Goal: Ask a question

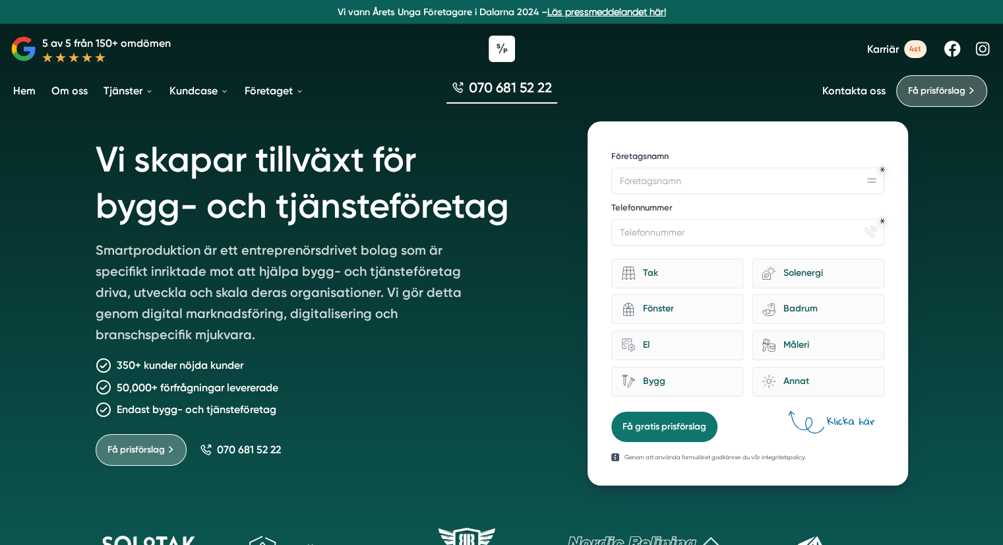
click at [358, 46] on div at bounding box center [501, 49] width 1003 height 40
click at [383, 38] on div at bounding box center [501, 49] width 1003 height 40
click at [92, 196] on div "Vi skapar tillväxt för bygg- och tjänsteföretag Smartproduktion är ett entrepre…" at bounding box center [502, 296] width 844 height 380
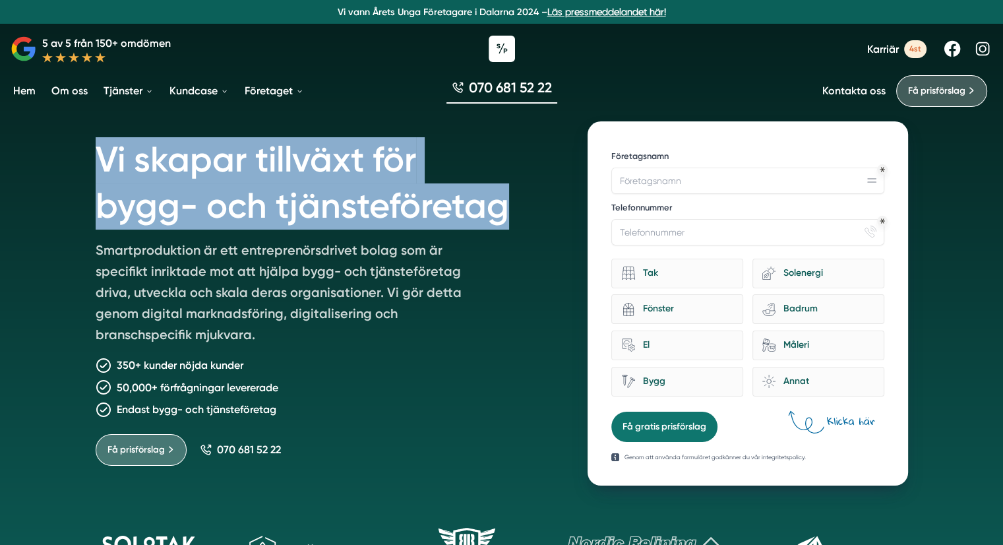
drag, startPoint x: 98, startPoint y: 156, endPoint x: 525, endPoint y: 203, distance: 430.1
click at [525, 203] on h1 "Vi skapar tillväxt för bygg- och tjänsteföretag" at bounding box center [326, 180] width 461 height 118
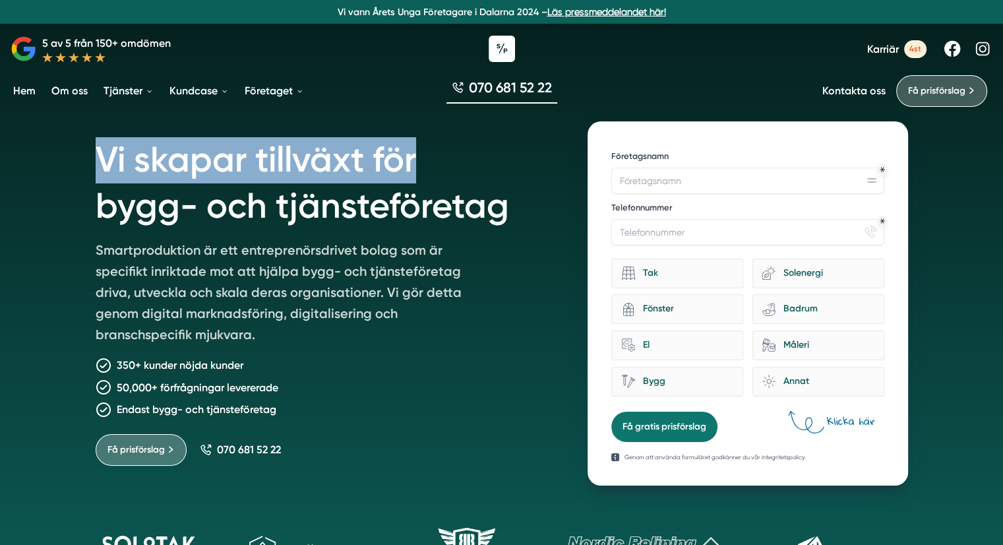
drag, startPoint x: 95, startPoint y: 158, endPoint x: 549, endPoint y: 164, distance: 453.9
click at [549, 164] on h1 "Vi skapar tillväxt för bygg- och tjänsteföretag" at bounding box center [326, 180] width 461 height 118
click at [443, 162] on h1 "Vi skapar tillväxt för bygg- och tjänsteföretag" at bounding box center [326, 180] width 461 height 118
click at [448, 170] on h1 "Vi skapar tillväxt för bygg- och tjänsteföretag" at bounding box center [326, 180] width 461 height 118
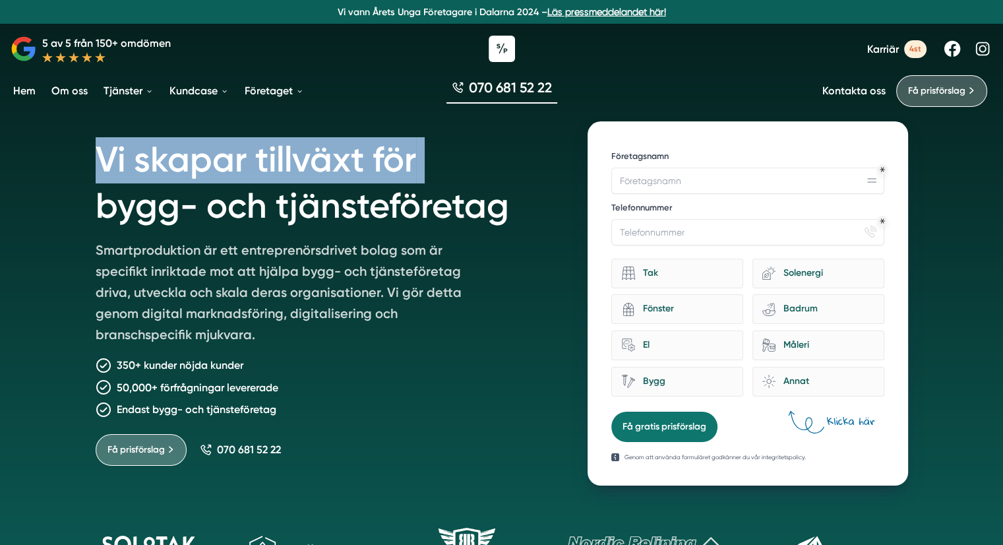
click at [445, 167] on h1 "Vi skapar tillväxt för bygg- och tjänsteföretag" at bounding box center [326, 180] width 461 height 118
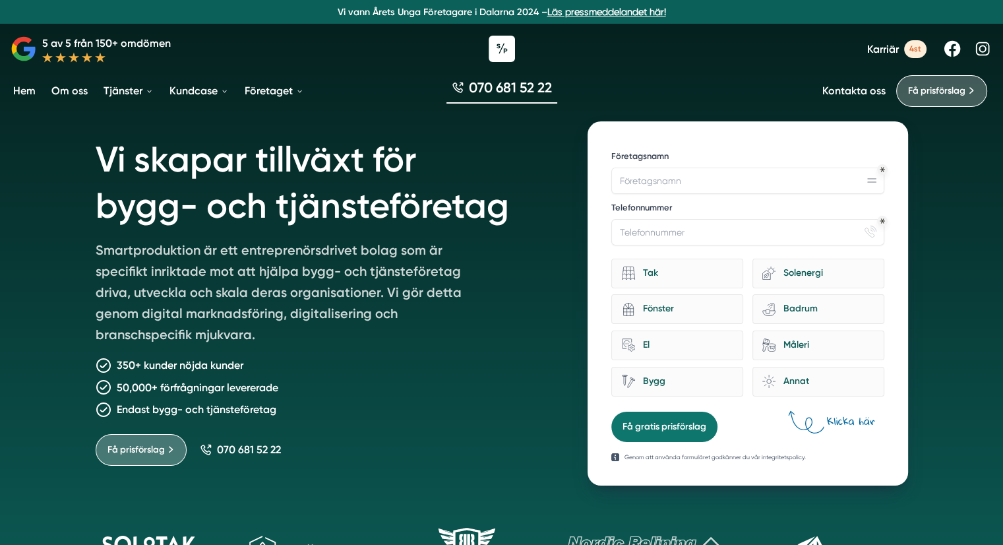
click at [445, 162] on h1 "Vi skapar tillväxt för bygg- och tjänsteföretag" at bounding box center [326, 180] width 461 height 118
click at [55, 167] on div "Vi skapar tillväxt för bygg- och tjänsteföretag Smartproduktion är ett entrepre…" at bounding box center [501, 317] width 1003 height 635
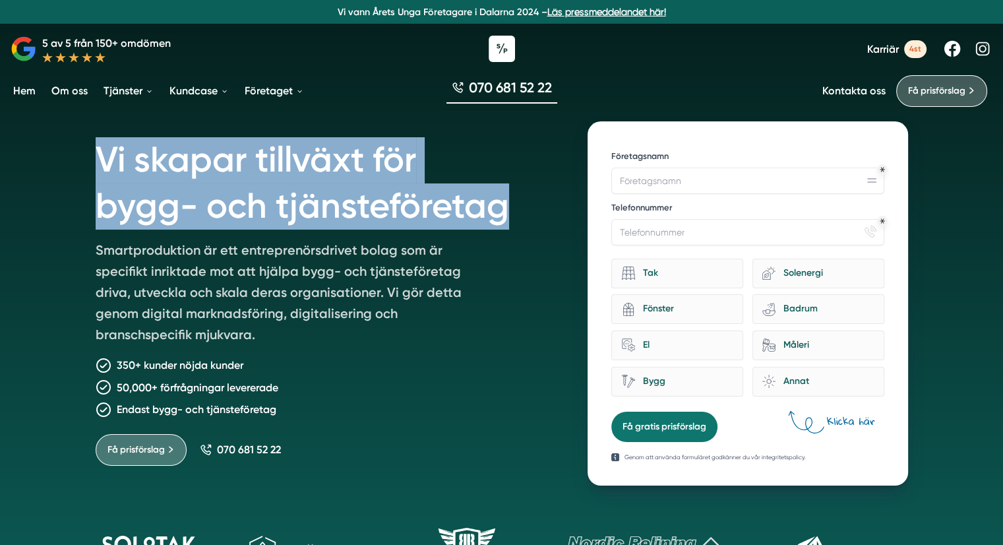
drag, startPoint x: 98, startPoint y: 156, endPoint x: 526, endPoint y: 206, distance: 431.1
click at [526, 206] on h1 "Vi skapar tillväxt för bygg- och tjänsteföretag" at bounding box center [326, 180] width 461 height 118
click at [57, 157] on div "Vi skapar tillväxt för bygg- och tjänsteföretag Smartproduktion är ett entrepre…" at bounding box center [501, 317] width 1003 height 635
click at [43, 199] on div "Vi skapar tillväxt för bygg- och tjänsteföretag Smartproduktion är ett entrepre…" at bounding box center [501, 317] width 1003 height 635
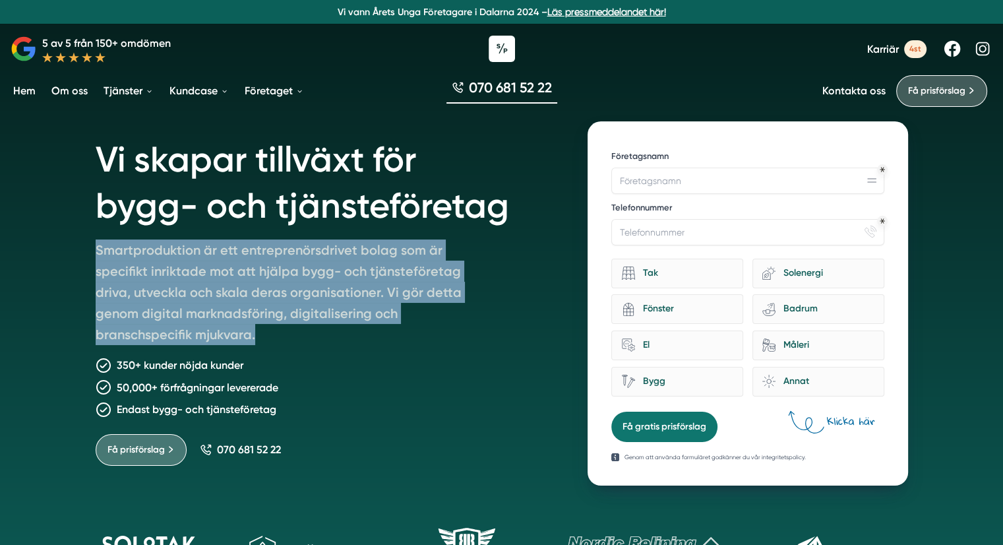
drag, startPoint x: 95, startPoint y: 246, endPoint x: 391, endPoint y: 341, distance: 310.4
click at [391, 341] on p "Smartproduktion är ett entreprenörsdrivet bolag som är specifikt inriktade mot …" at bounding box center [286, 294] width 380 height 111
click at [307, 325] on p "Smartproduktion är ett entreprenörsdrivet bolag som är specifikt inriktade mot …" at bounding box center [286, 294] width 380 height 111
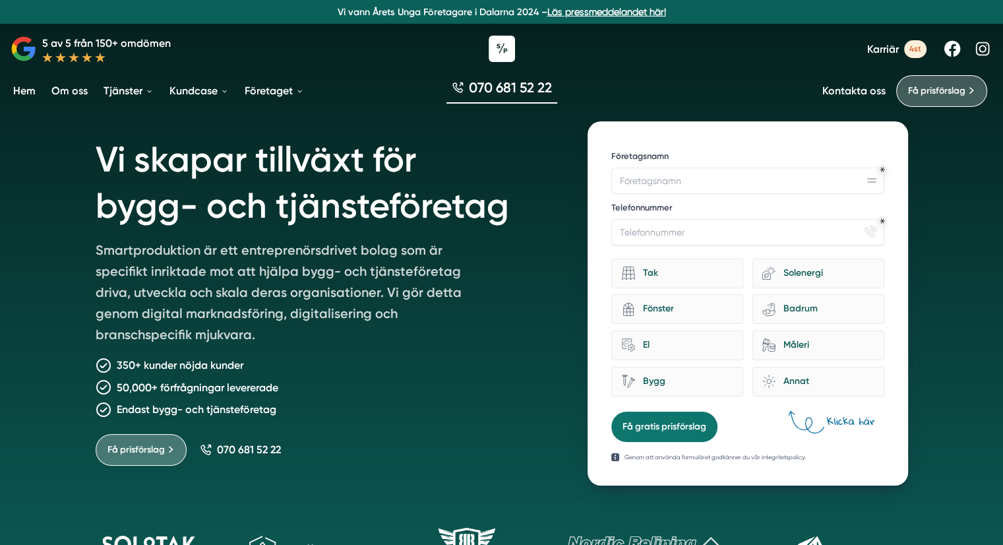
click at [76, 283] on div "Vi skapar tillväxt för bygg- och tjänsteföretag Smartproduktion är ett entrepre…" at bounding box center [501, 317] width 1003 height 635
click at [18, 280] on div "Vi skapar tillväxt för bygg- och tjänsteföretag Smartproduktion är ett entrepre…" at bounding box center [501, 317] width 1003 height 635
click at [40, 261] on div "Vi skapar tillväxt för bygg- och tjänsteföretag Smartproduktion är ett entrepre…" at bounding box center [501, 317] width 1003 height 635
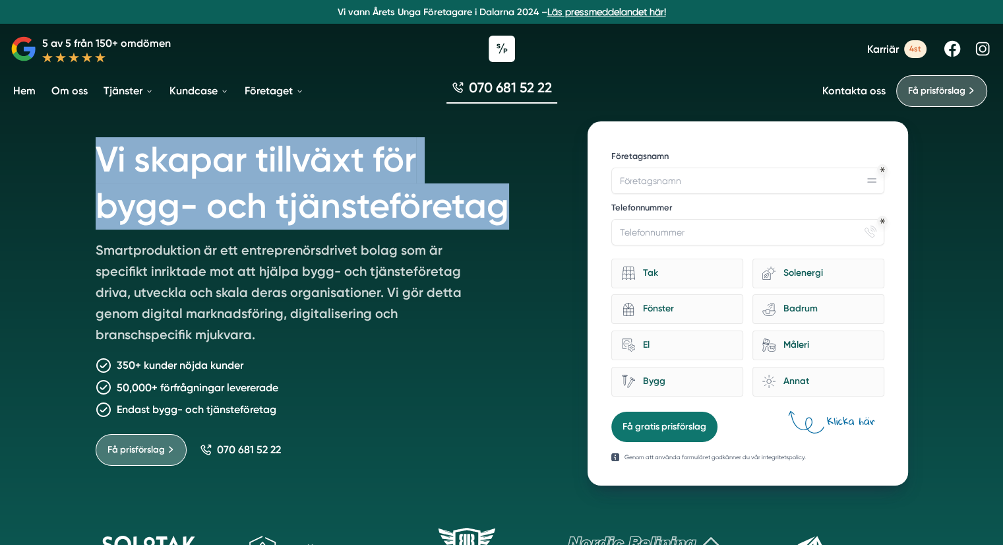
drag, startPoint x: 98, startPoint y: 156, endPoint x: 541, endPoint y: 230, distance: 449.5
click at [541, 230] on div "Vi skapar tillväxt för bygg- och tjänsteföretag Smartproduktion är ett entrepre…" at bounding box center [502, 296] width 844 height 380
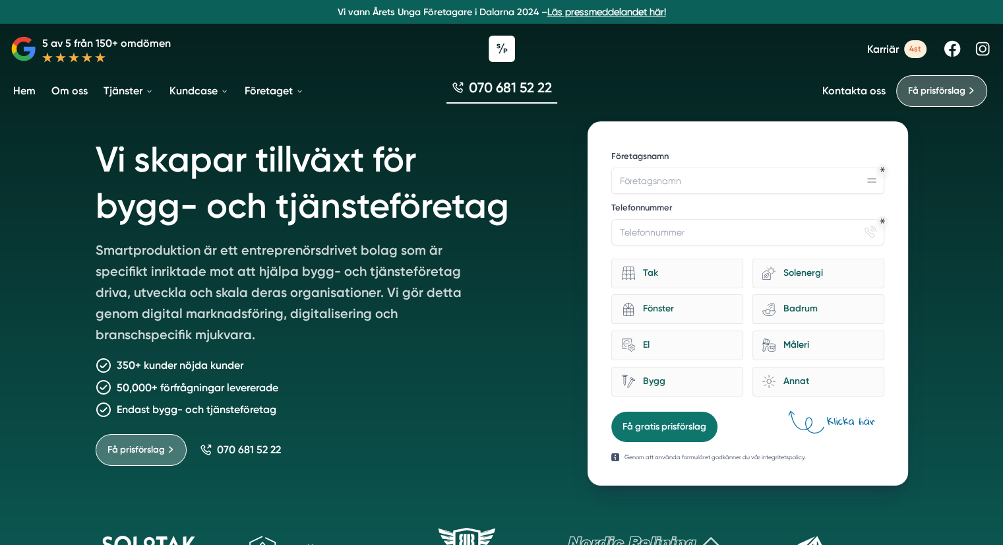
click at [140, 251] on p "Smartproduktion är ett entreprenörsdrivet bolag som är specifikt inriktade mot …" at bounding box center [286, 294] width 380 height 111
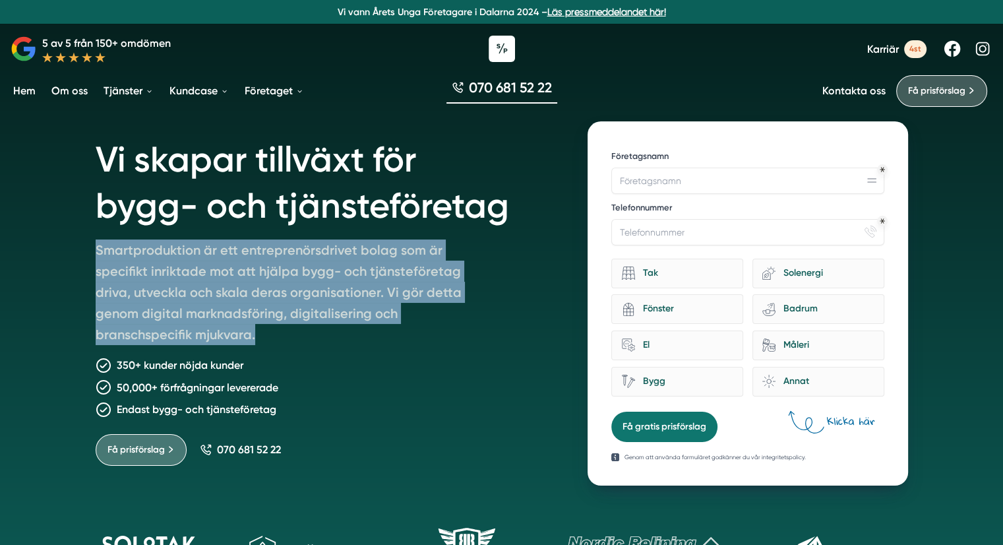
drag, startPoint x: 97, startPoint y: 243, endPoint x: 443, endPoint y: 339, distance: 359.3
click at [443, 339] on p "Smartproduktion är ett entreprenörsdrivet bolag som är specifikt inriktade mot …" at bounding box center [286, 294] width 380 height 111
click at [356, 333] on p "Smartproduktion är ett entreprenörsdrivet bolag som är specifikt inriktade mot …" at bounding box center [286, 294] width 380 height 111
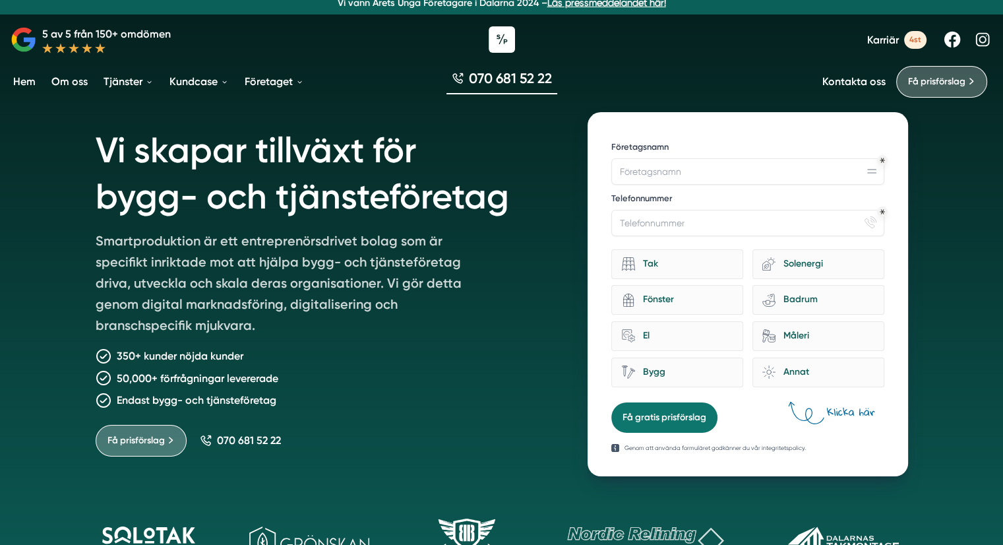
scroll to position [66, 0]
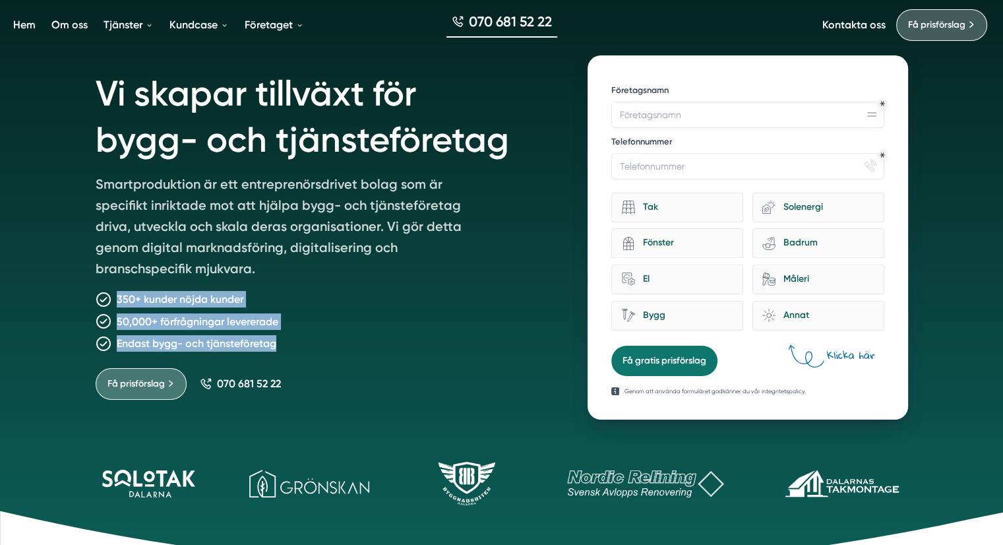
drag, startPoint x: 90, startPoint y: 292, endPoint x: 335, endPoint y: 350, distance: 252.2
click at [335, 350] on div "Vi skapar tillväxt för bygg- och tjänsteföretag Smartproduktion är ett entrepre…" at bounding box center [502, 230] width 844 height 380
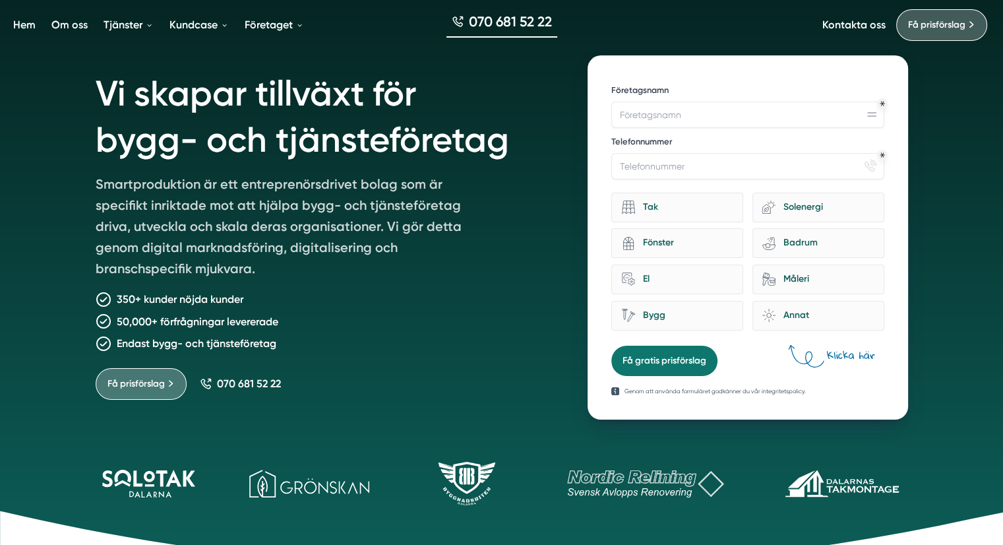
click at [30, 288] on div "Vi skapar tillväxt för bygg- och tjänsteföretag Smartproduktion är ett entrepre…" at bounding box center [501, 251] width 1003 height 635
click at [60, 225] on div "Vi skapar tillväxt för bygg- och tjänsteföretag Smartproduktion är ett entrepre…" at bounding box center [501, 251] width 1003 height 635
click at [27, 191] on div "Vi skapar tillväxt för bygg- och tjänsteföretag Smartproduktion är ett entrepre…" at bounding box center [501, 251] width 1003 height 635
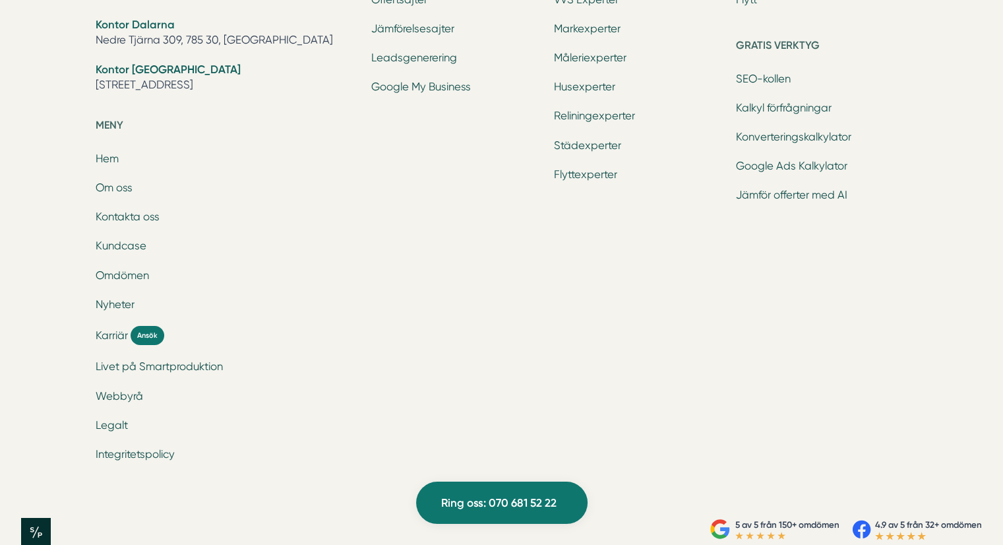
scroll to position [4418, 0]
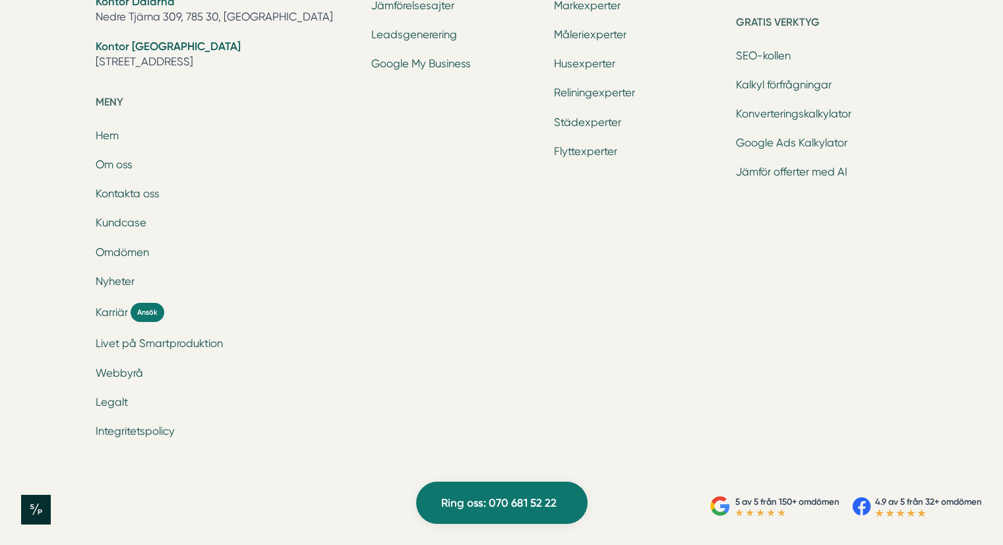
drag, startPoint x: 277, startPoint y: 305, endPoint x: 278, endPoint y: 109, distance: 195.9
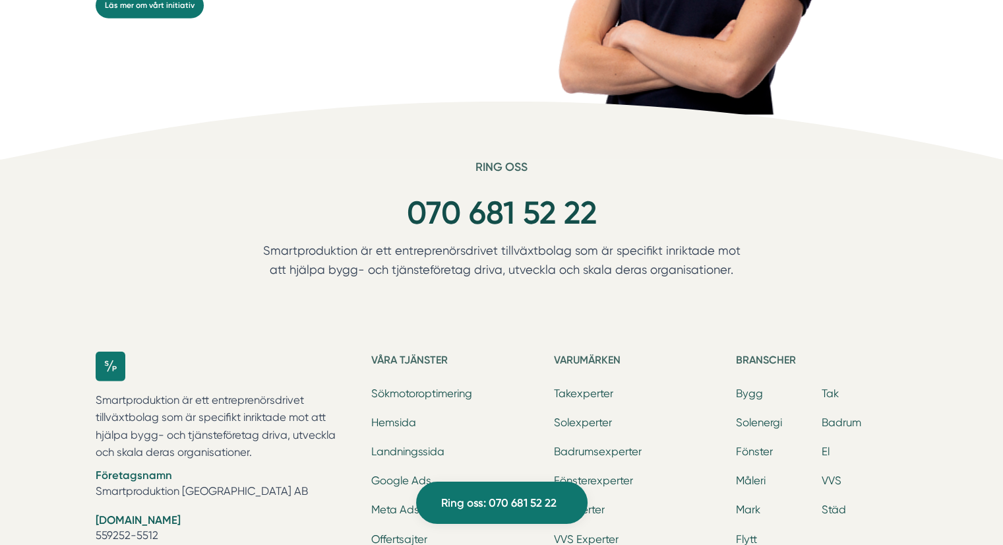
drag, startPoint x: 47, startPoint y: 305, endPoint x: 90, endPoint y: 135, distance: 174.9
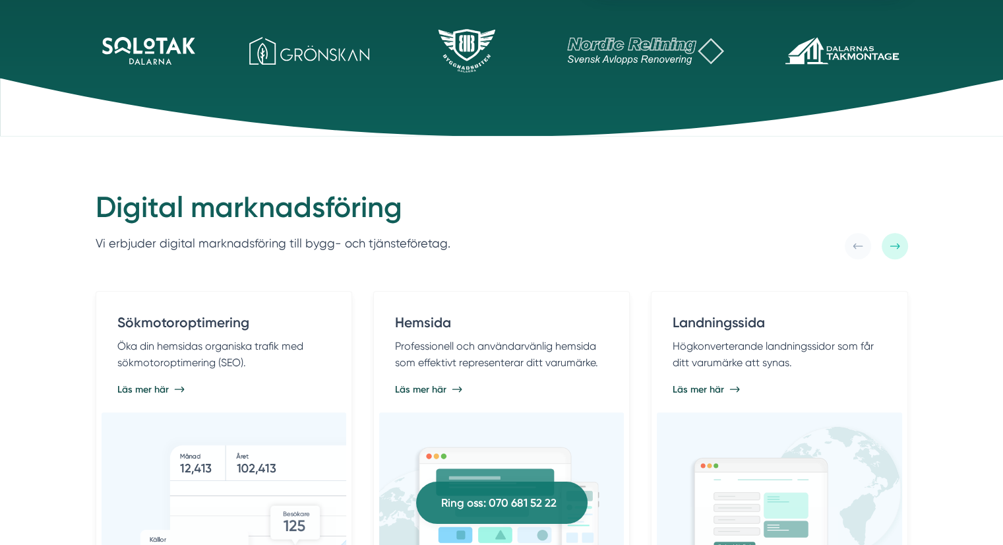
scroll to position [0, 0]
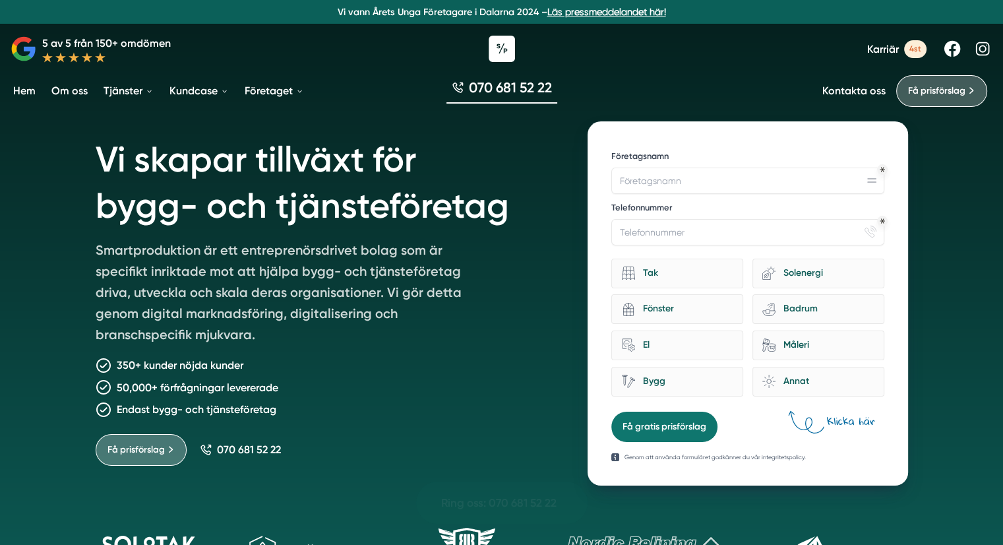
drag, startPoint x: 91, startPoint y: 301, endPoint x: 122, endPoint y: 59, distance: 244.7
click at [26, 282] on div "Vi skapar tillväxt för bygg- och tjänsteföretag Smartproduktion är ett entrepre…" at bounding box center [501, 317] width 1003 height 635
click at [37, 281] on div "Vi skapar tillväxt för bygg- och tjänsteföretag Smartproduktion är ett entrepre…" at bounding box center [501, 317] width 1003 height 635
click at [51, 262] on div "Vi skapar tillväxt för bygg- och tjänsteföretag Smartproduktion är ett entrepre…" at bounding box center [501, 317] width 1003 height 635
click at [61, 283] on div "Vi skapar tillväxt för bygg- och tjänsteföretag Smartproduktion är ett entrepre…" at bounding box center [501, 317] width 1003 height 635
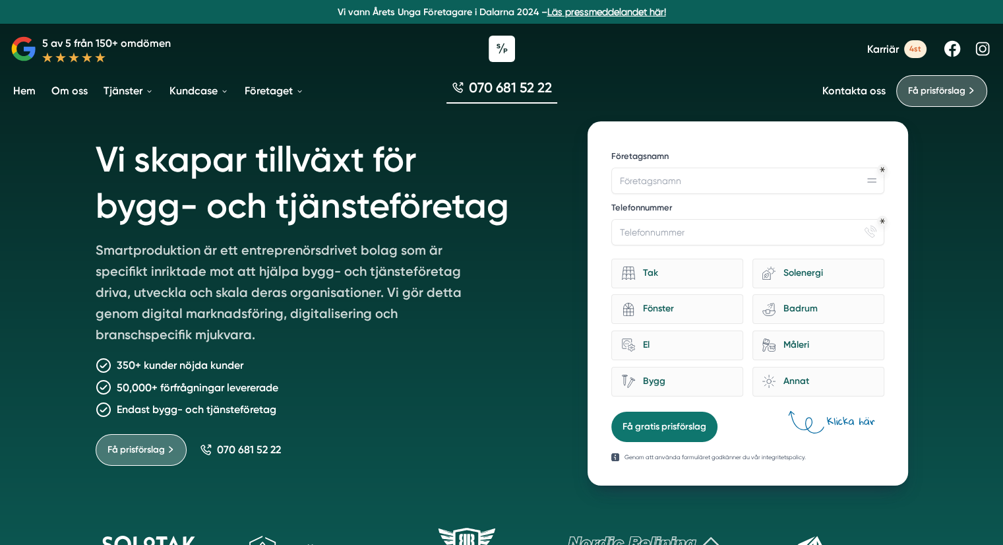
click at [58, 259] on div "Vi skapar tillväxt för bygg- och tjänsteföretag Smartproduktion är ett entrepre…" at bounding box center [501, 317] width 1003 height 635
click at [51, 272] on div "Vi skapar tillväxt för bygg- och tjänsteföretag Smartproduktion är ett entrepre…" at bounding box center [501, 317] width 1003 height 635
click at [46, 239] on div "Vi skapar tillväxt för bygg- och tjänsteföretag Smartproduktion är ett entrepre…" at bounding box center [501, 317] width 1003 height 635
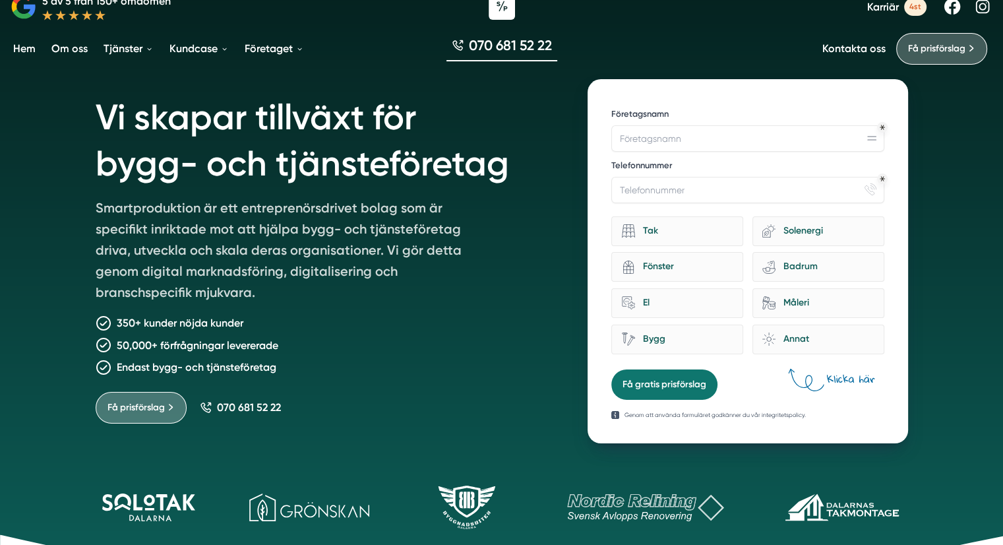
scroll to position [66, 0]
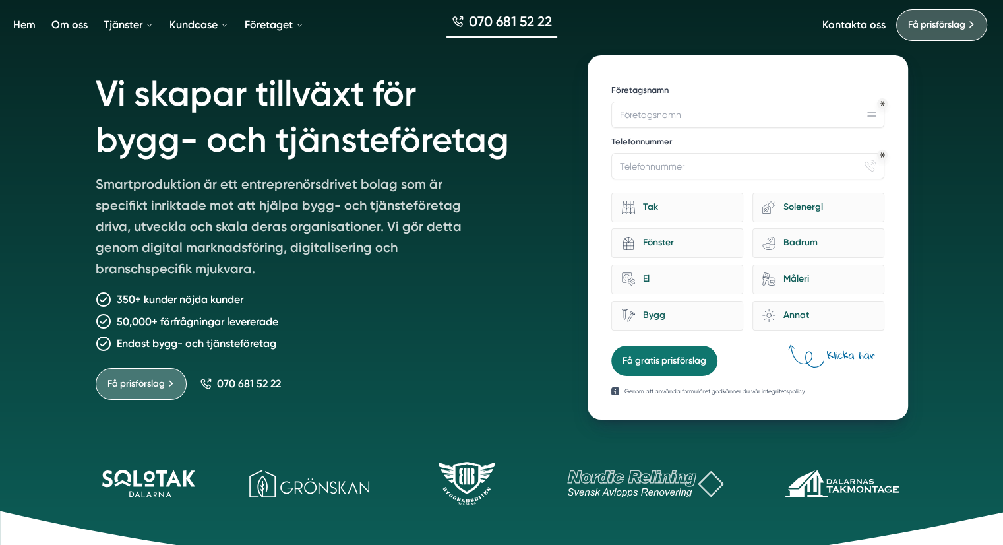
click at [871, 397] on div "12f867b5-b7b9-44a6-afd7-b655bf9021d1 Hjälp med tillväxt? Företagsnamn Telefonnu…" at bounding box center [748, 237] width 320 height 364
click at [763, 353] on form "12f867b5-b7b9-44a6-afd7-b655bf9021d1 Hjälp med tillväxt? Företagsnamn Telefonnu…" at bounding box center [748, 227] width 272 height 297
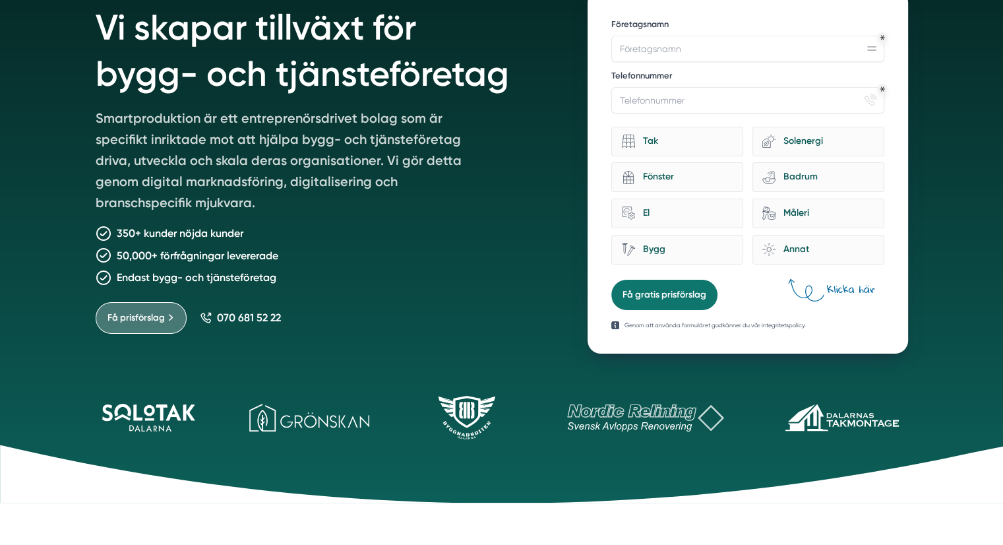
click at [854, 341] on div "12f867b5-b7b9-44a6-afd7-b655bf9021d1 Hjälp med tillväxt? Företagsnamn Telefonnu…" at bounding box center [748, 171] width 320 height 364
drag, startPoint x: 887, startPoint y: 298, endPoint x: 807, endPoint y: 289, distance: 79.6
click at [807, 289] on div "12f867b5-b7b9-44a6-afd7-b655bf9021d1 Hjälp med tillväxt? Företagsnamn Telefonnu…" at bounding box center [748, 171] width 320 height 364
click at [850, 312] on div "Genom att använda formuläret godkänner du vår integritetspolicy." at bounding box center [748, 320] width 272 height 20
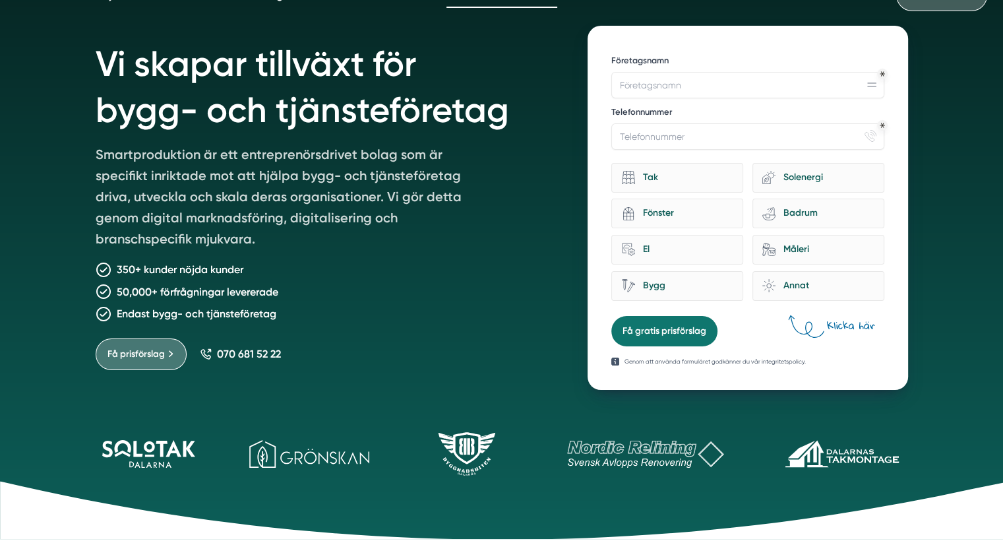
scroll to position [66, 0]
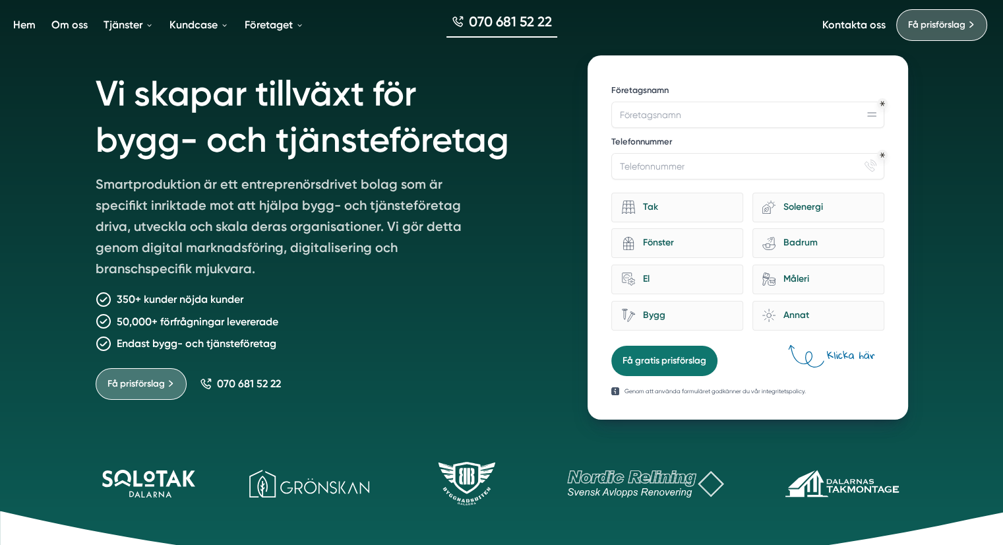
drag, startPoint x: 743, startPoint y: 352, endPoint x: 685, endPoint y: 362, distance: 59.0
click at [742, 352] on form "12f867b5-b7b9-44a6-afd7-b655bf9021d1 Hjälp med tillväxt? Företagsnamn Telefonnu…" at bounding box center [748, 227] width 272 height 297
click at [744, 364] on form "12f867b5-b7b9-44a6-afd7-b655bf9021d1 Hjälp med tillväxt? Företagsnamn Telefonnu…" at bounding box center [748, 227] width 272 height 297
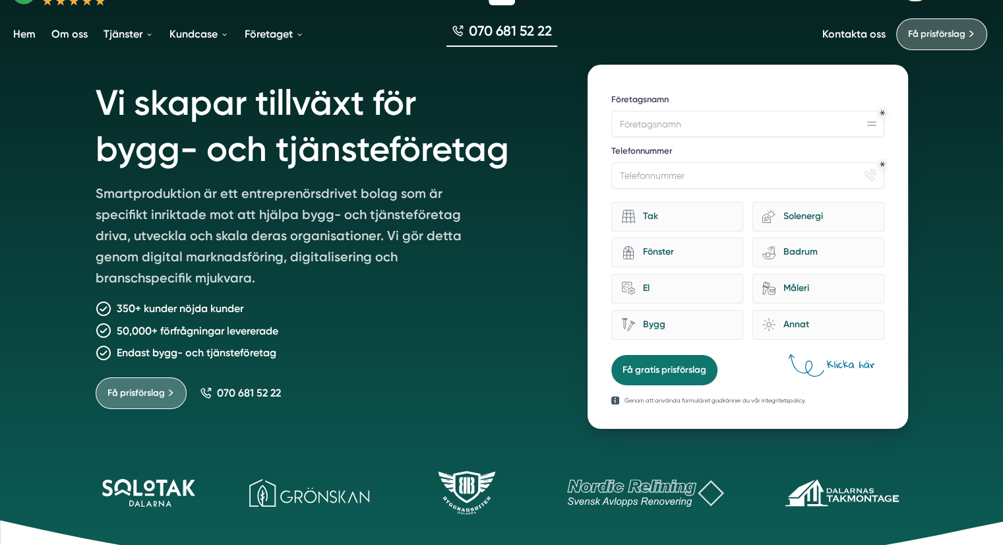
scroll to position [0, 0]
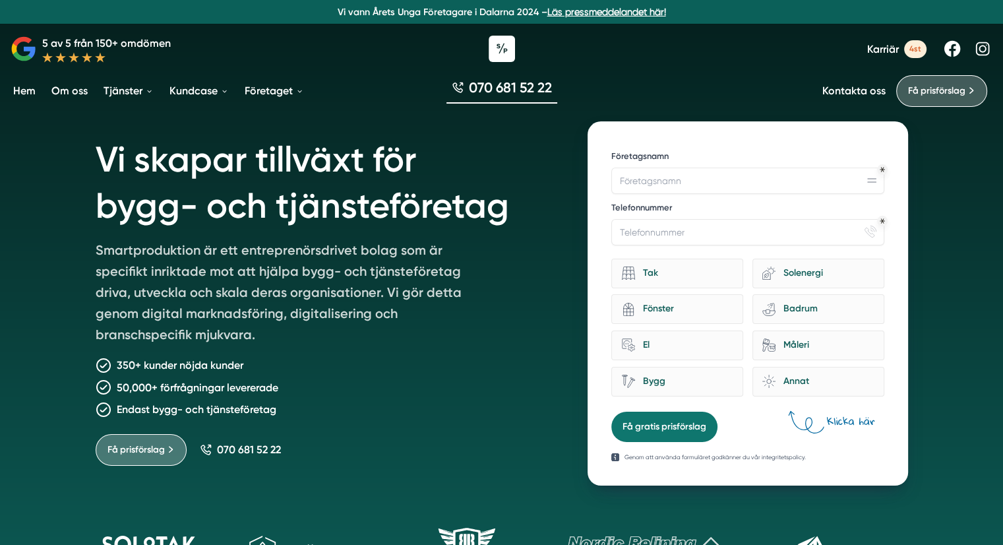
click at [36, 293] on div "Vi skapar tillväxt för bygg- och tjänsteföretag Smartproduktion är ett entrepre…" at bounding box center [501, 317] width 1003 height 635
click at [51, 264] on div "Vi skapar tillväxt för bygg- och tjänsteföretag Smartproduktion är ett entrepre…" at bounding box center [501, 317] width 1003 height 635
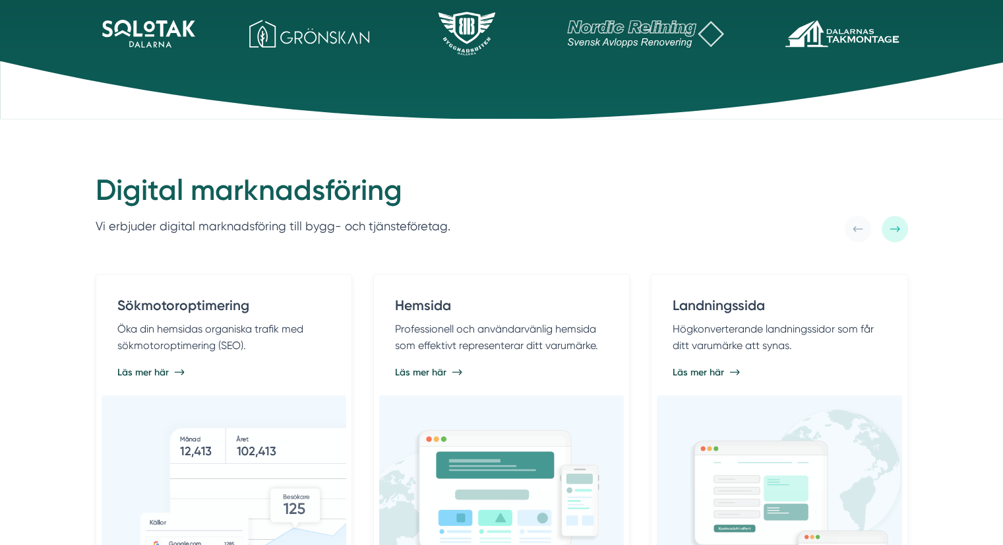
scroll to position [660, 0]
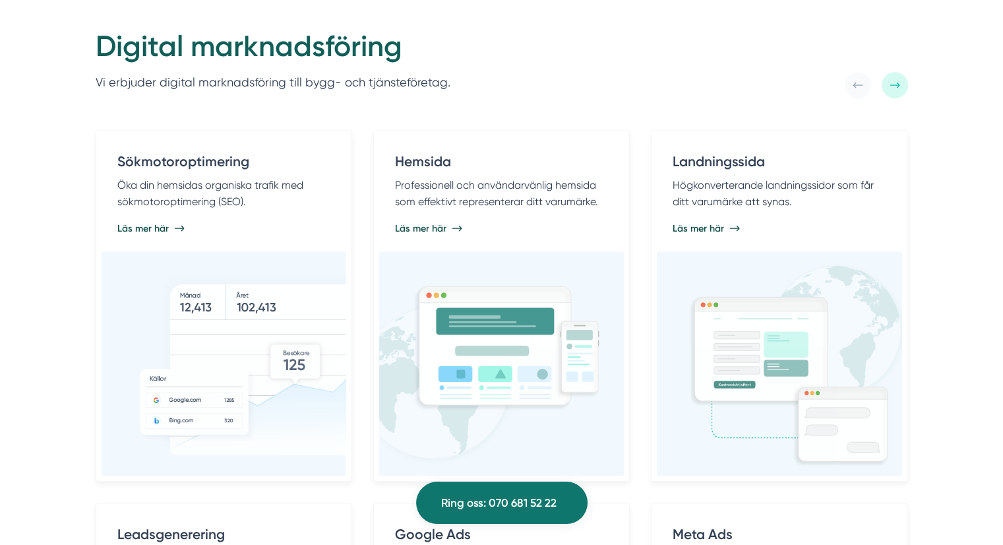
click at [45, 190] on div "Digital marknadsföring Vi erbjuder digital marknadsföring till bygg- och tjänst…" at bounding box center [501, 441] width 1003 height 932
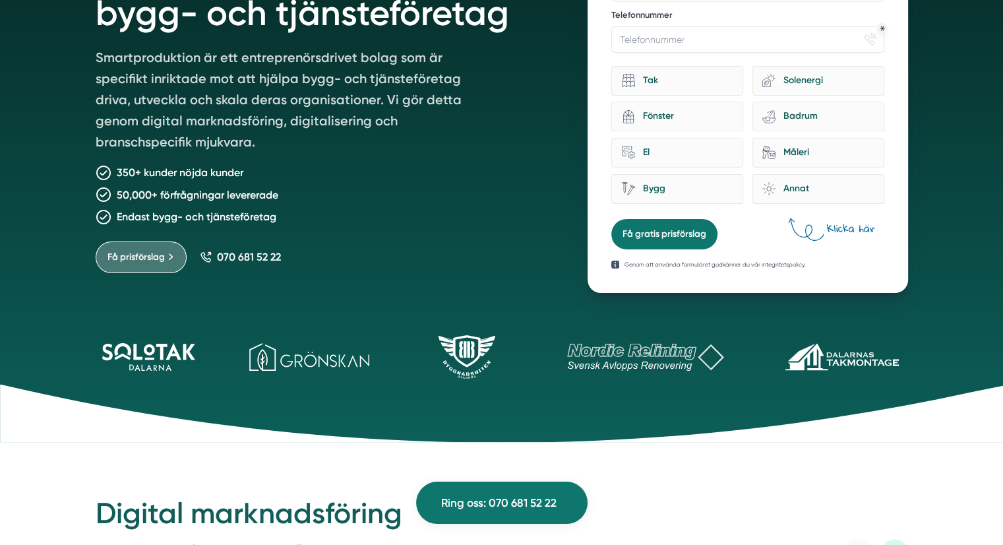
scroll to position [0, 0]
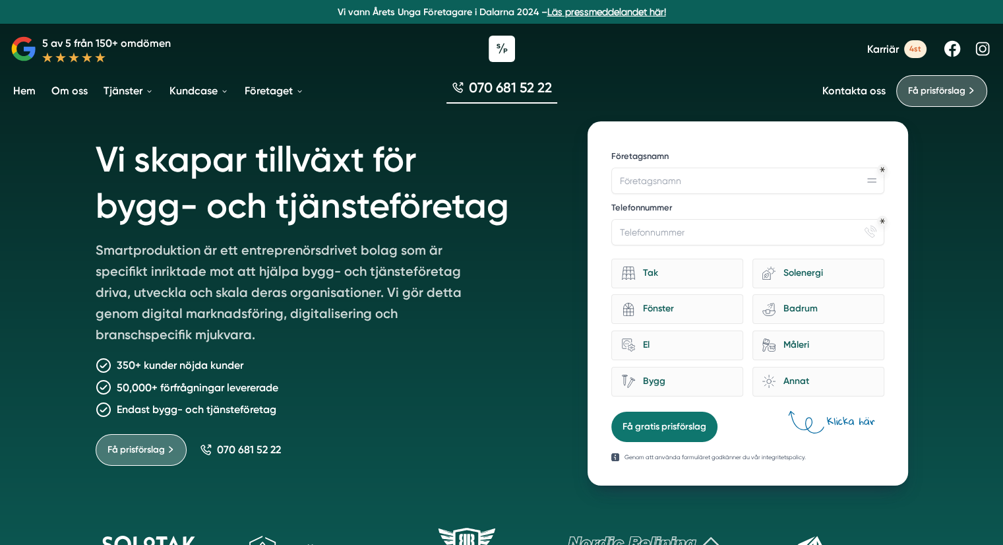
click at [28, 159] on div "Vi skapar tillväxt för bygg- och tjänsteföretag Smartproduktion är ett entrepre…" at bounding box center [501, 317] width 1003 height 635
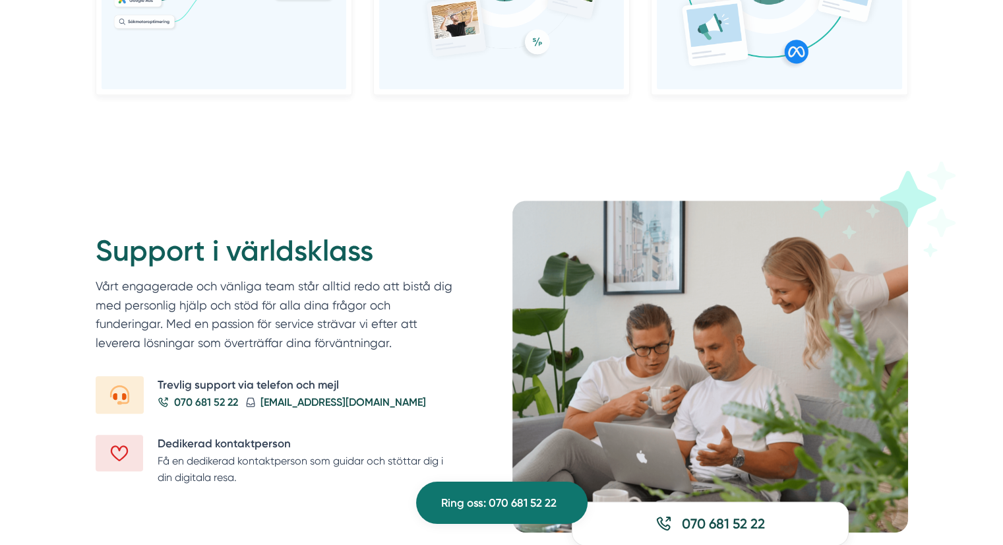
scroll to position [1517, 0]
